Goal: Browse casually: Explore the website without a specific task or goal

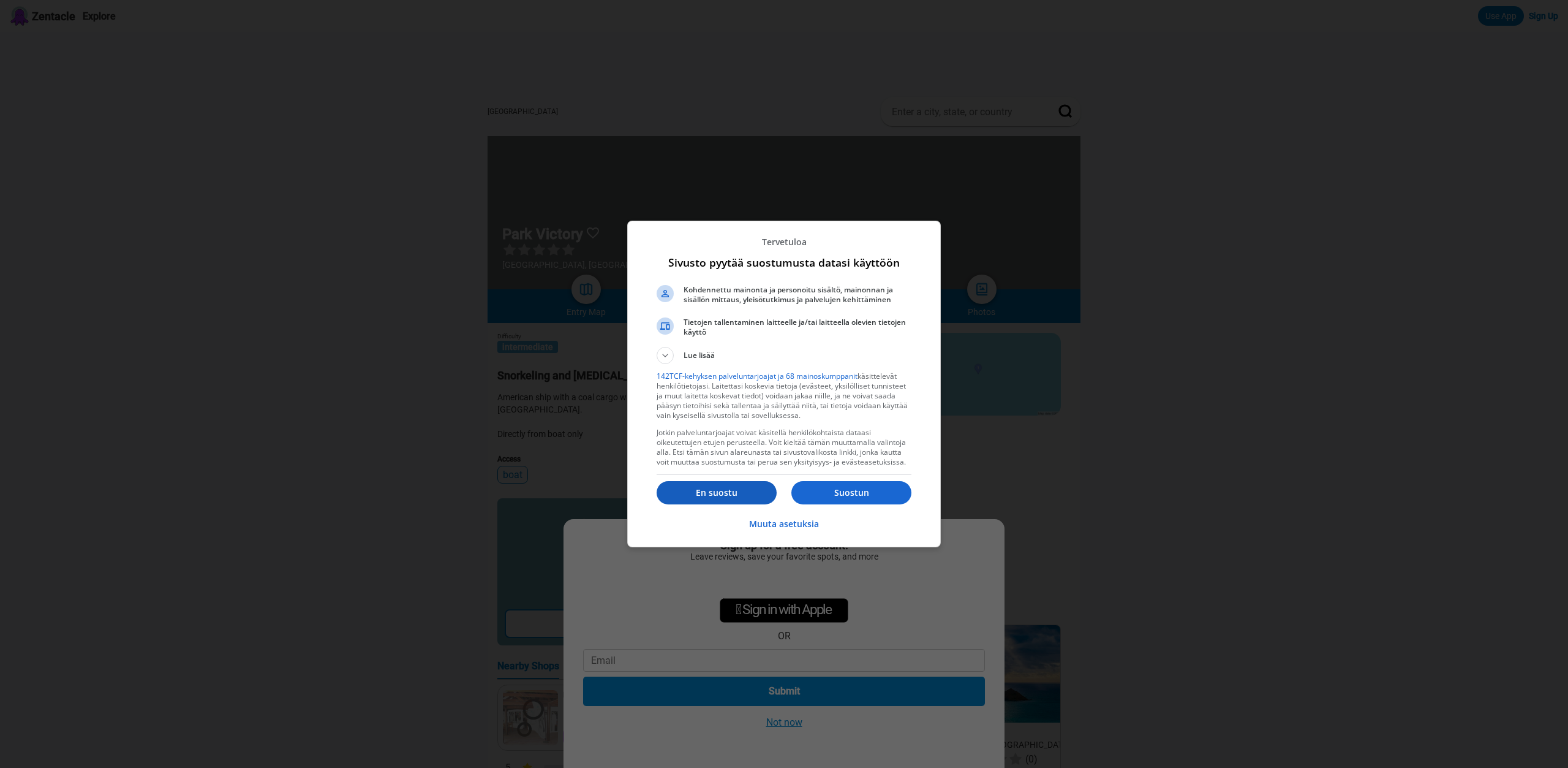
click at [719, 482] on button "En suostu" at bounding box center [716, 493] width 120 height 24
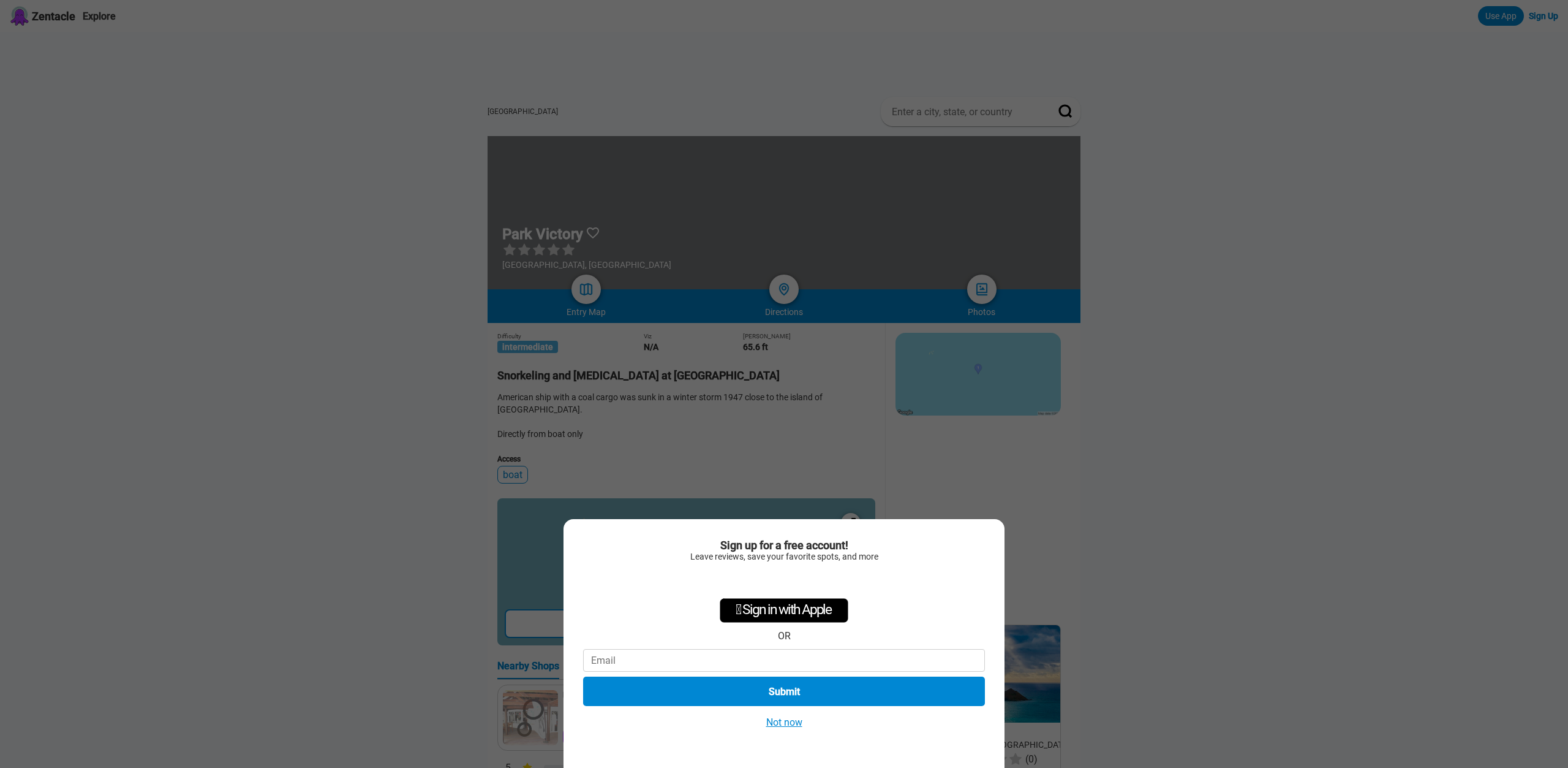
click at [787, 712] on div "Sign up for a free account! Leave reviews, save your favorite spots, and more …" at bounding box center [784, 644] width 441 height 249
click at [779, 720] on button "Not now" at bounding box center [784, 722] width 43 height 13
